Goal: Task Accomplishment & Management: Manage account settings

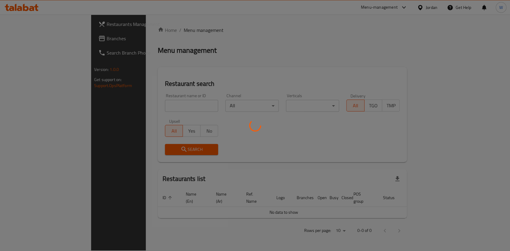
click at [136, 107] on div at bounding box center [255, 125] width 510 height 251
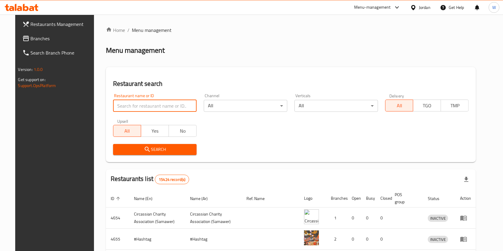
click at [135, 107] on input "search" at bounding box center [155, 106] width 84 height 12
type input "lebnani snack"
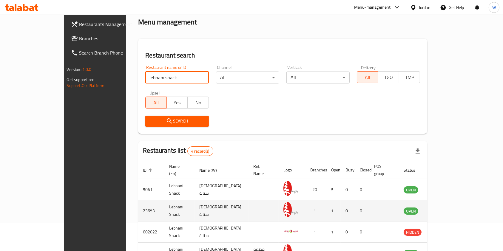
scroll to position [66, 0]
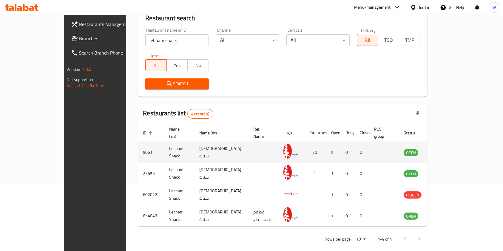
click at [451, 150] on td "enhanced table" at bounding box center [441, 152] width 21 height 21
click at [451, 149] on td "enhanced table" at bounding box center [441, 152] width 21 height 21
click at [442, 149] on icon "enhanced table" at bounding box center [438, 152] width 7 height 7
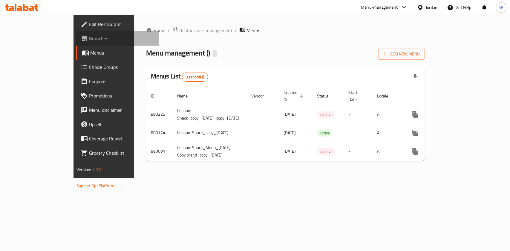
click at [76, 42] on link "Branches" at bounding box center [117, 38] width 83 height 14
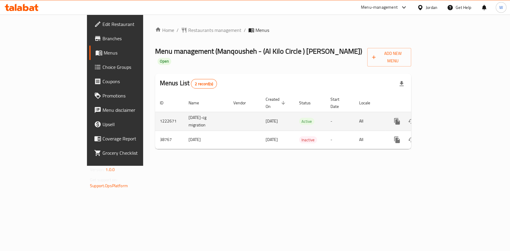
click at [442, 119] on icon "enhanced table" at bounding box center [439, 121] width 5 height 5
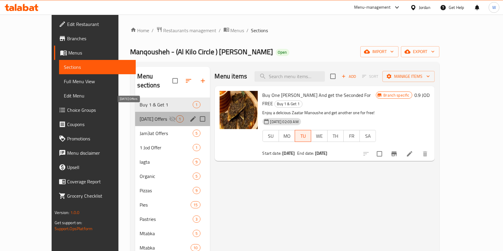
click at [140, 116] on span "[DATE] Offers" at bounding box center [154, 119] width 29 height 7
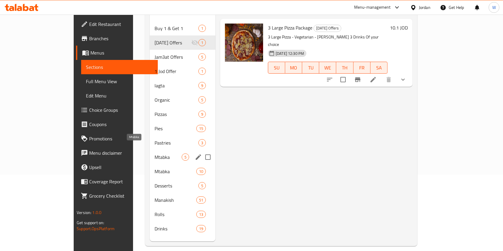
scroll to position [84, 0]
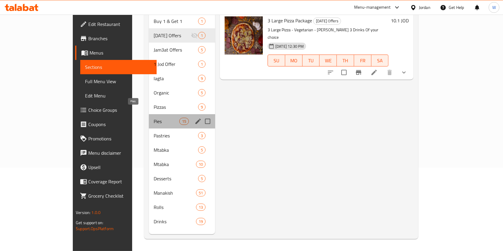
click at [154, 118] on span "Pies" at bounding box center [166, 121] width 25 height 7
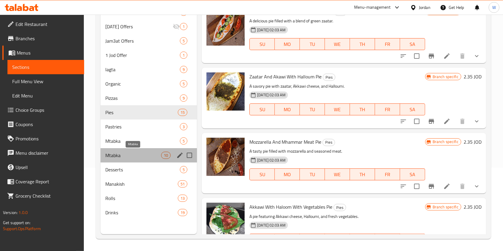
click at [129, 154] on span "Mtabka" at bounding box center [133, 155] width 56 height 7
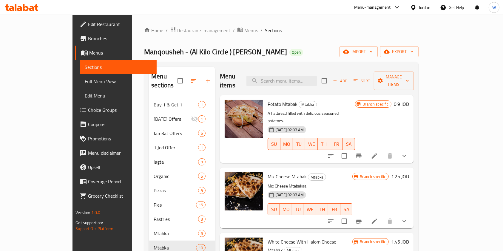
scroll to position [40, 0]
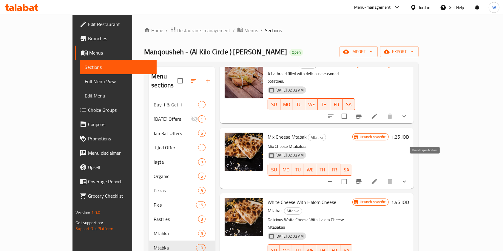
click at [362, 179] on icon "Branch-specific-item" at bounding box center [359, 181] width 5 height 5
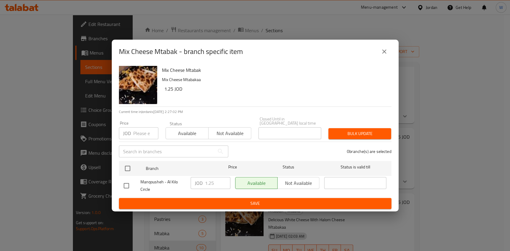
click at [125, 183] on input "checkbox" at bounding box center [126, 186] width 13 height 13
checkbox input "true"
click at [385, 51] on icon "close" at bounding box center [383, 51] width 7 height 7
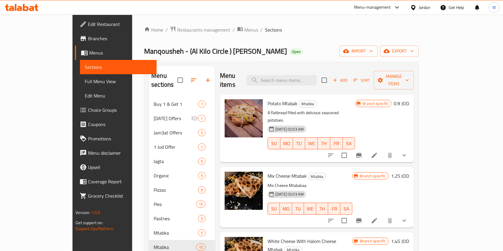
scroll to position [0, 0]
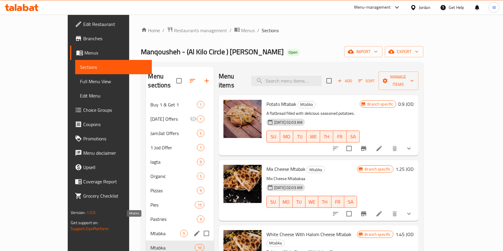
click at [151, 230] on span "Mtabka" at bounding box center [166, 233] width 30 height 7
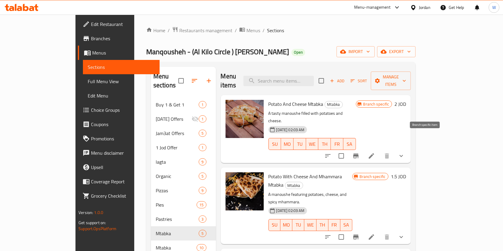
click at [363, 149] on button "Branch-specific-item" at bounding box center [356, 156] width 14 height 14
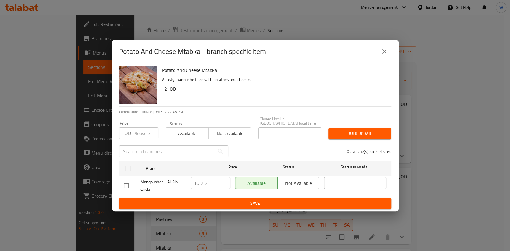
click at [127, 184] on input "checkbox" at bounding box center [126, 186] width 13 height 13
checkbox input "true"
click at [215, 178] on input "2" at bounding box center [217, 183] width 25 height 12
type input "2"
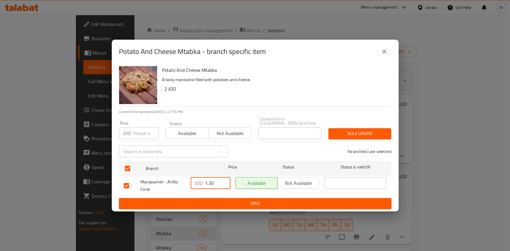
type input "1.35"
click at [227, 204] on span "Save" at bounding box center [255, 203] width 263 height 7
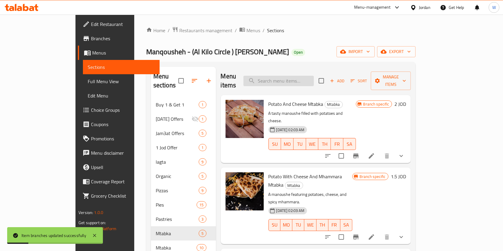
click at [313, 80] on input "search" at bounding box center [279, 81] width 70 height 10
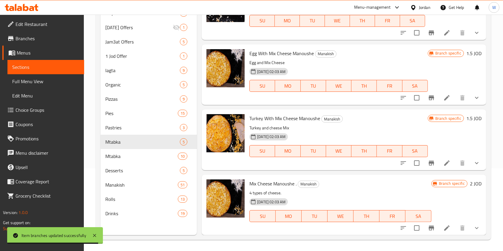
scroll to position [84, 0]
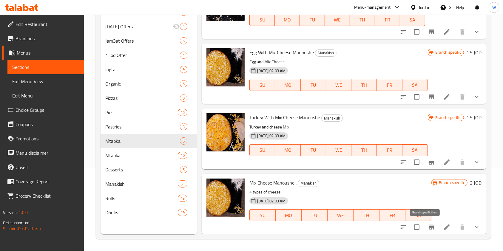
type input "mix che"
click at [425, 225] on button "Branch-specific-item" at bounding box center [432, 227] width 14 height 14
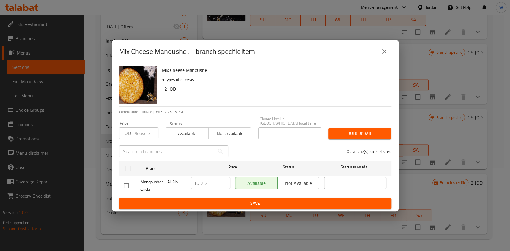
click at [122, 185] on input "checkbox" at bounding box center [126, 186] width 13 height 13
checkbox input "true"
click at [213, 181] on input "2" at bounding box center [217, 183] width 25 height 12
type input "1.4"
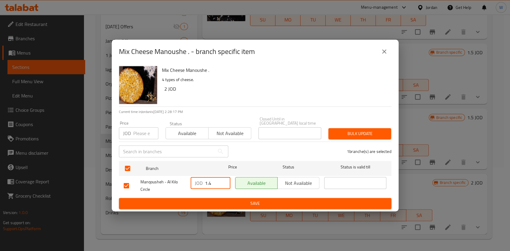
click at [238, 214] on div "Mix Cheese Manoushe . - branch specific item Mix Cheese Manoushe . 4 types of c…" at bounding box center [255, 125] width 510 height 251
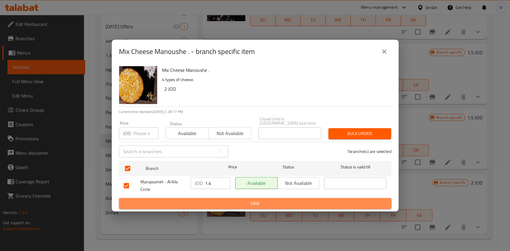
click at [234, 206] on button "Save" at bounding box center [255, 203] width 272 height 11
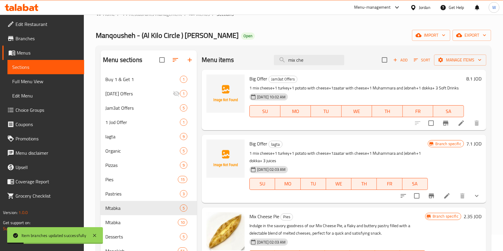
scroll to position [0, 0]
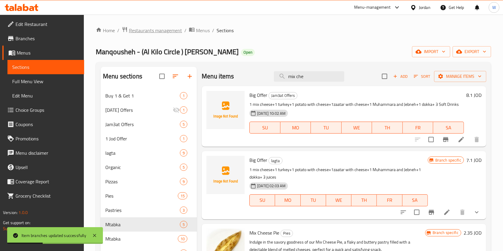
click at [142, 30] on span "Restaurants management" at bounding box center [155, 30] width 53 height 7
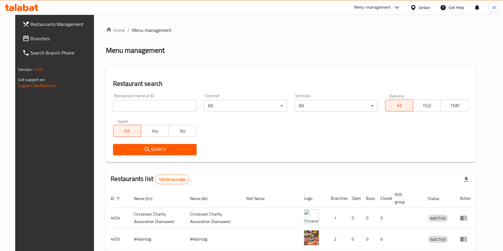
click at [171, 102] on input "search" at bounding box center [155, 106] width 84 height 12
click button "Search" at bounding box center [155, 149] width 84 height 11
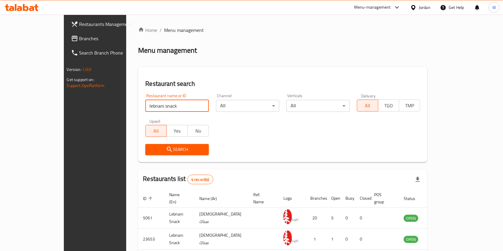
click at [145, 108] on input "lebnani snack" at bounding box center [176, 106] width 63 height 12
type input "alkaram"
click button "Search" at bounding box center [176, 149] width 63 height 11
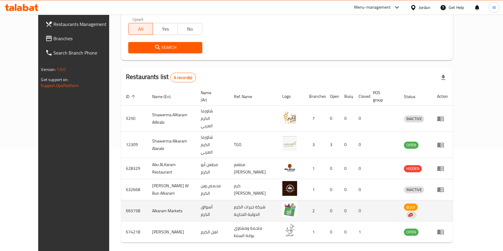
scroll to position [107, 0]
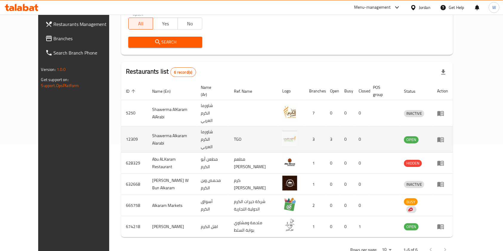
click at [444, 137] on icon "enhanced table" at bounding box center [441, 139] width 7 height 5
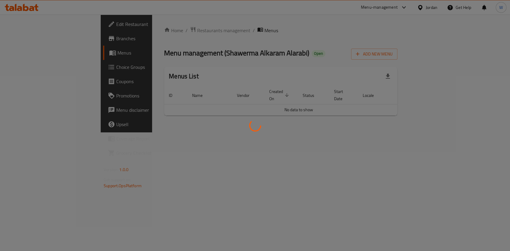
click at [31, 38] on div at bounding box center [255, 125] width 510 height 251
click at [30, 37] on div at bounding box center [255, 125] width 510 height 251
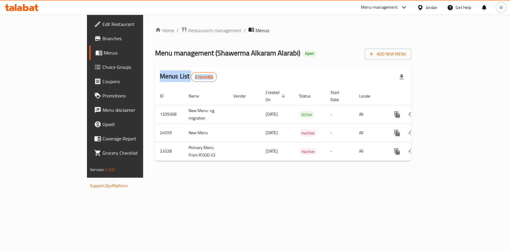
click at [89, 34] on link "Branches" at bounding box center [130, 38] width 83 height 14
